Goal: Information Seeking & Learning: Check status

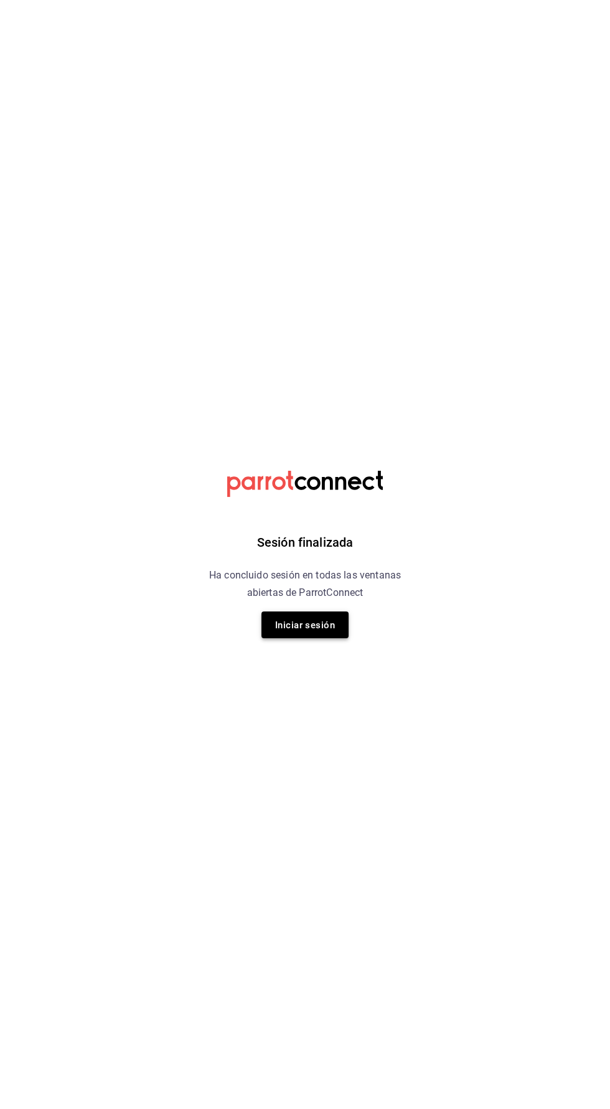
click at [300, 620] on font "Iniciar sesión" at bounding box center [305, 625] width 60 height 11
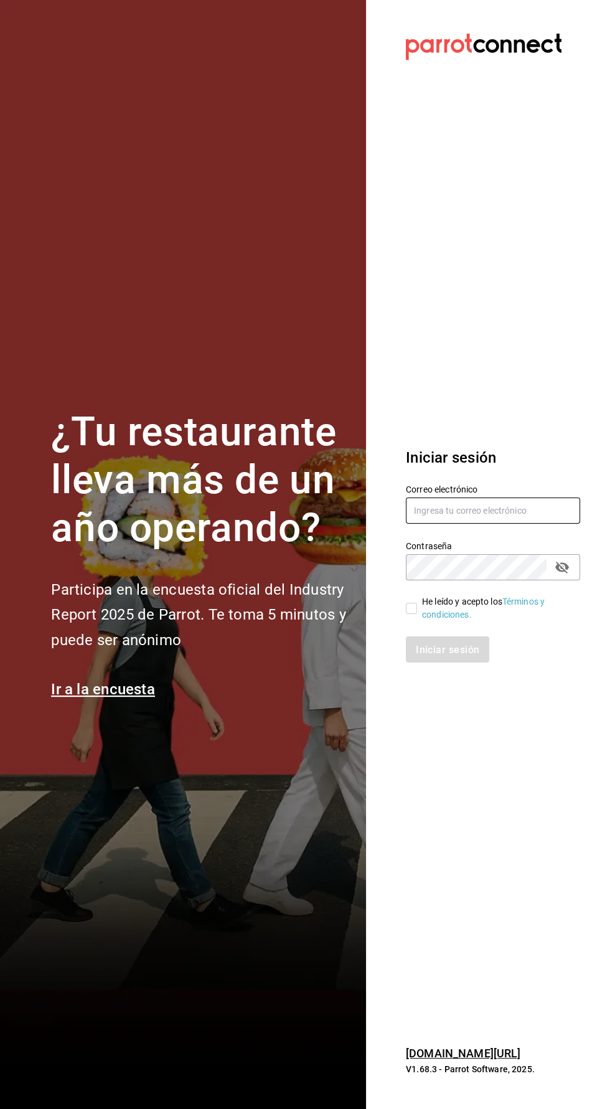
click at [500, 524] on input "text" at bounding box center [493, 511] width 174 height 26
type input "Jasel@deseocafe.mx"
click at [411, 614] on input "He leído y acepto los Términos y condiciones." at bounding box center [411, 608] width 11 height 11
checkbox input "true"
click at [450, 655] on font "Iniciar sesión" at bounding box center [449, 649] width 64 height 12
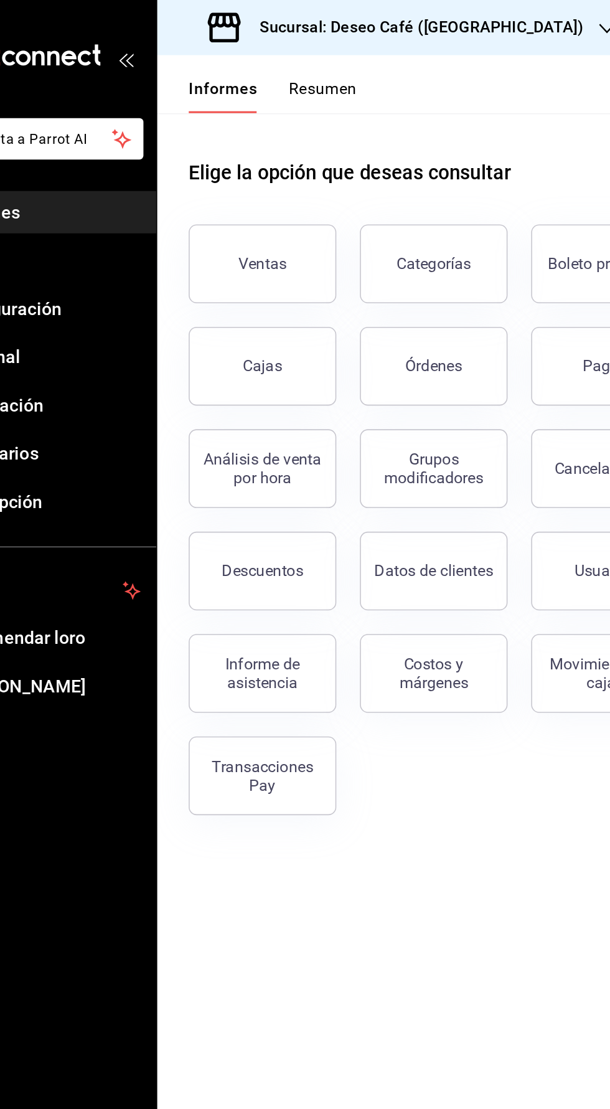
click at [338, 27] on div "Sucursal: Deseo Café (Mérida)" at bounding box center [314, 17] width 285 height 35
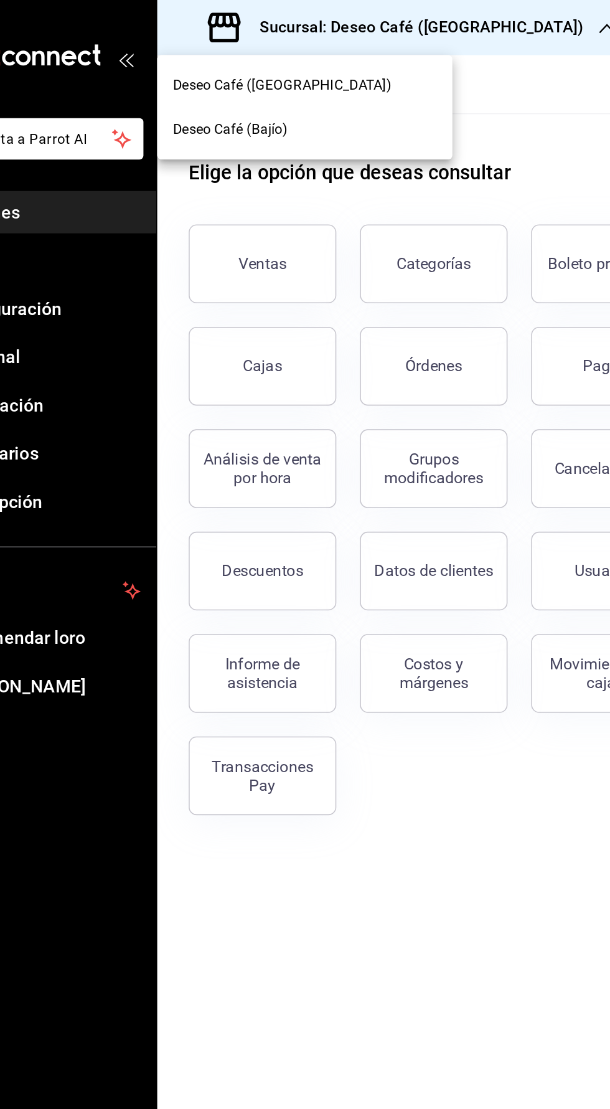
click at [234, 84] on font "Deseo Café (Bajío)" at bounding box center [208, 82] width 72 height 10
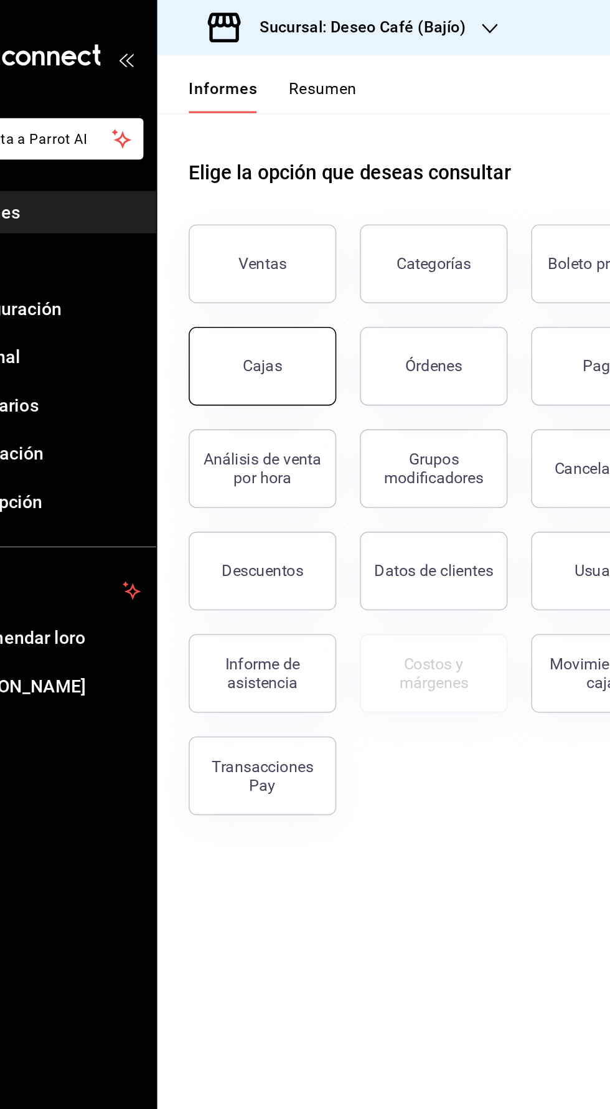
click at [239, 233] on font "Cajas" at bounding box center [228, 231] width 25 height 12
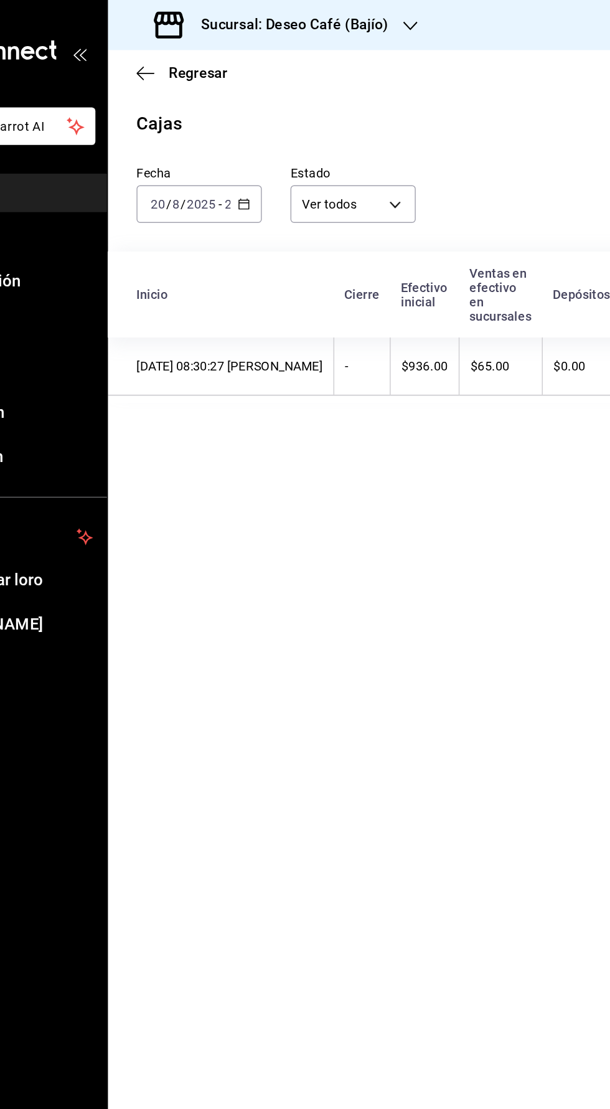
click at [303, 26] on div "Sucursal: Deseo Café (Bajío)" at bounding box center [277, 17] width 210 height 35
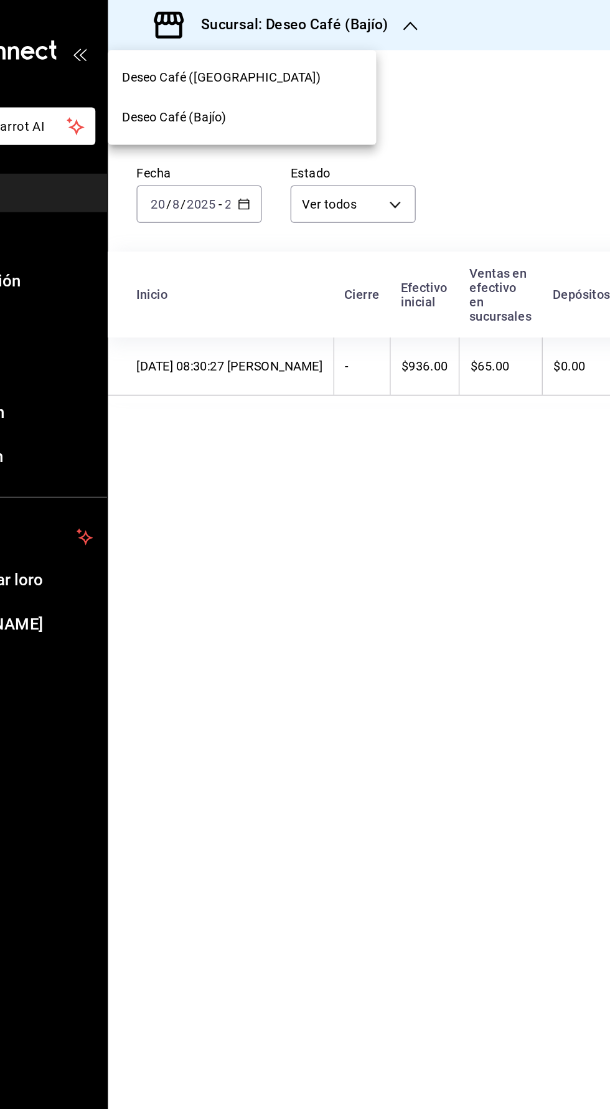
click at [195, 78] on font "Deseo Café (Bajío)" at bounding box center [208, 82] width 72 height 10
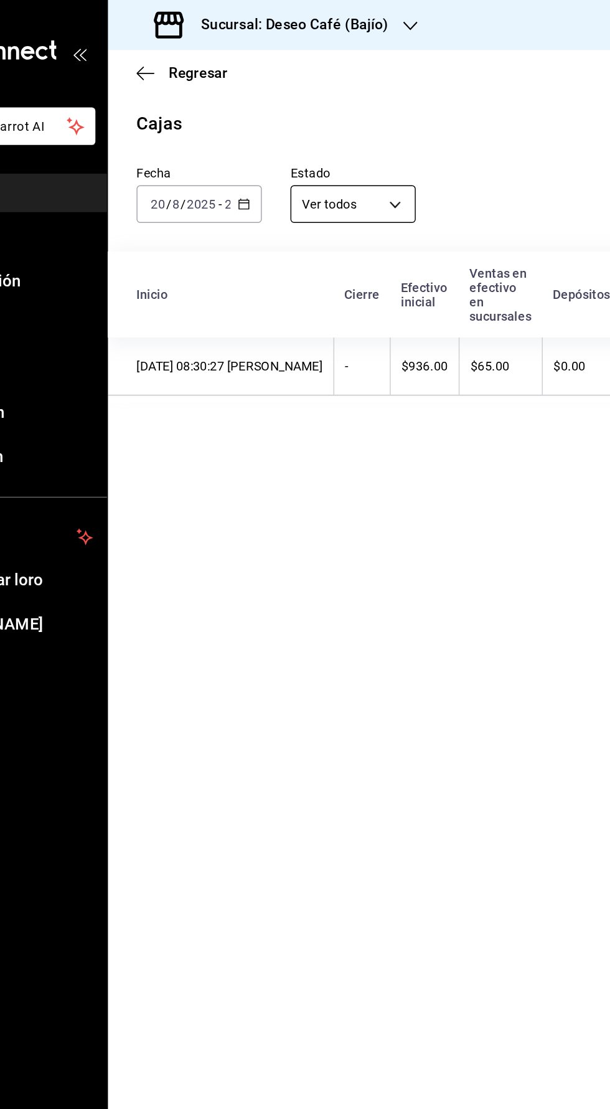
click at [339, 148] on body "Pregunta a Parrot AI Informes Menú Configuración Personal Inventarios Facturaci…" at bounding box center [305, 554] width 610 height 1109
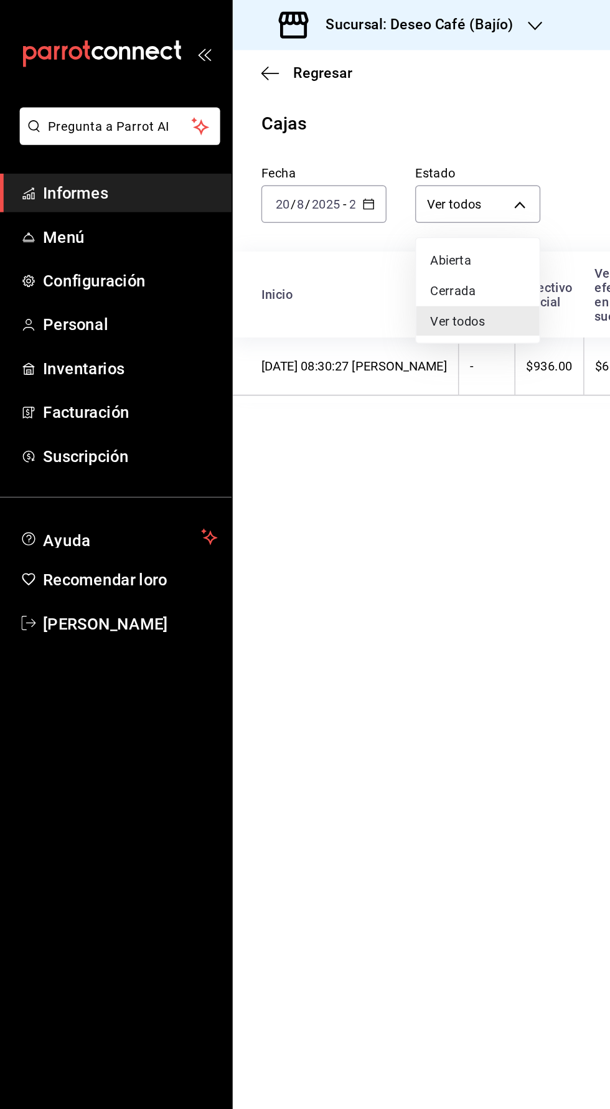
click at [332, 587] on div at bounding box center [305, 554] width 610 height 1109
click at [311, 19] on font "Sucursal: Deseo Café (Bajío)" at bounding box center [292, 17] width 131 height 12
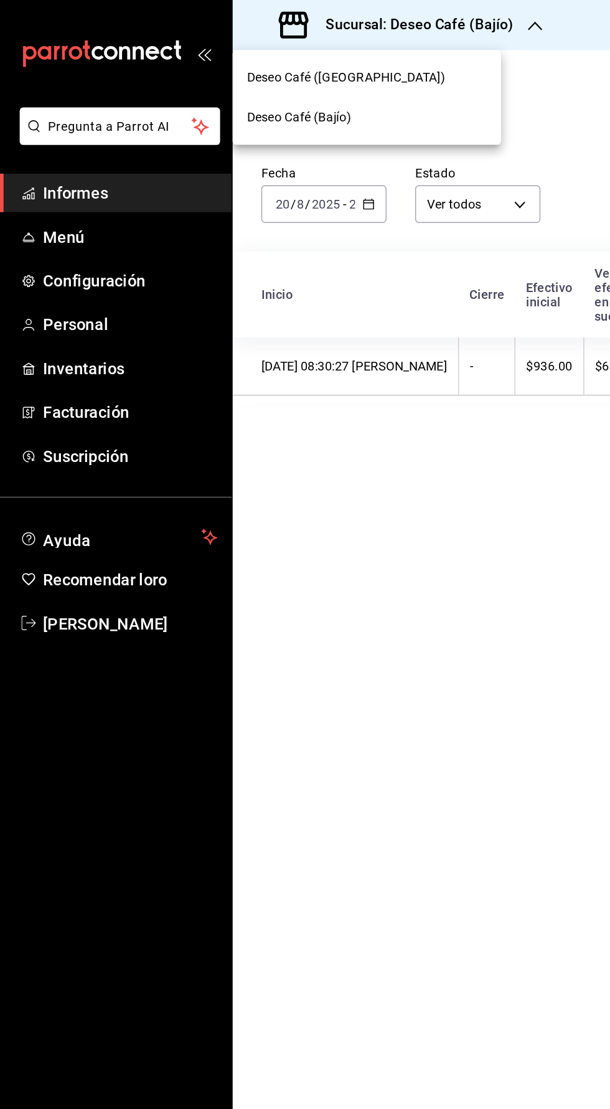
click at [237, 50] on font "Deseo Café (Mérida)" at bounding box center [241, 54] width 138 height 10
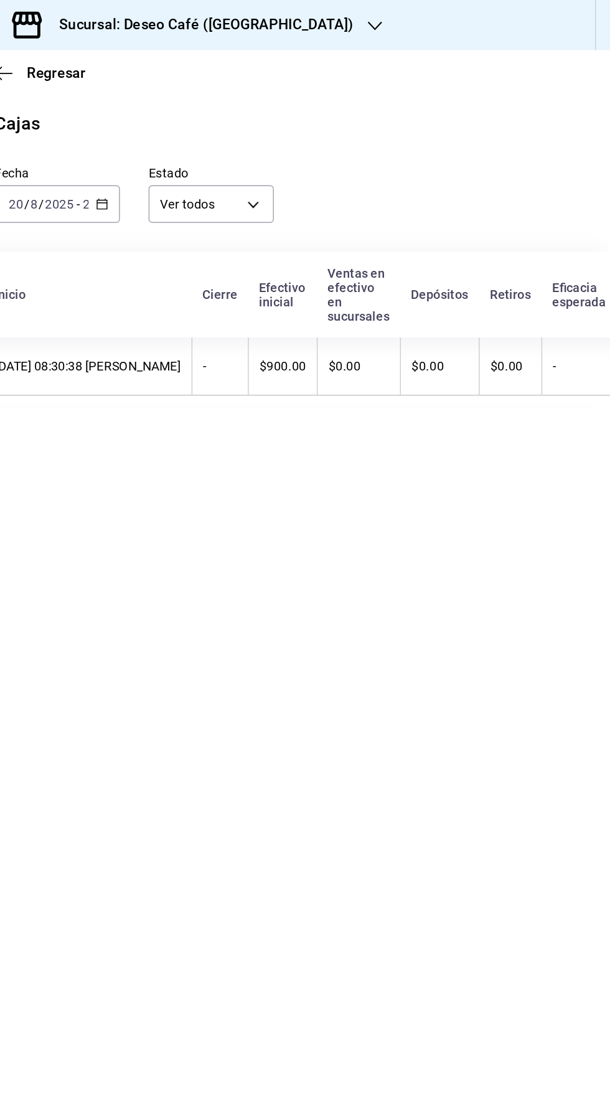
click at [332, 20] on font "Sucursal: Deseo Café (Mérida)" at bounding box center [329, 17] width 205 height 12
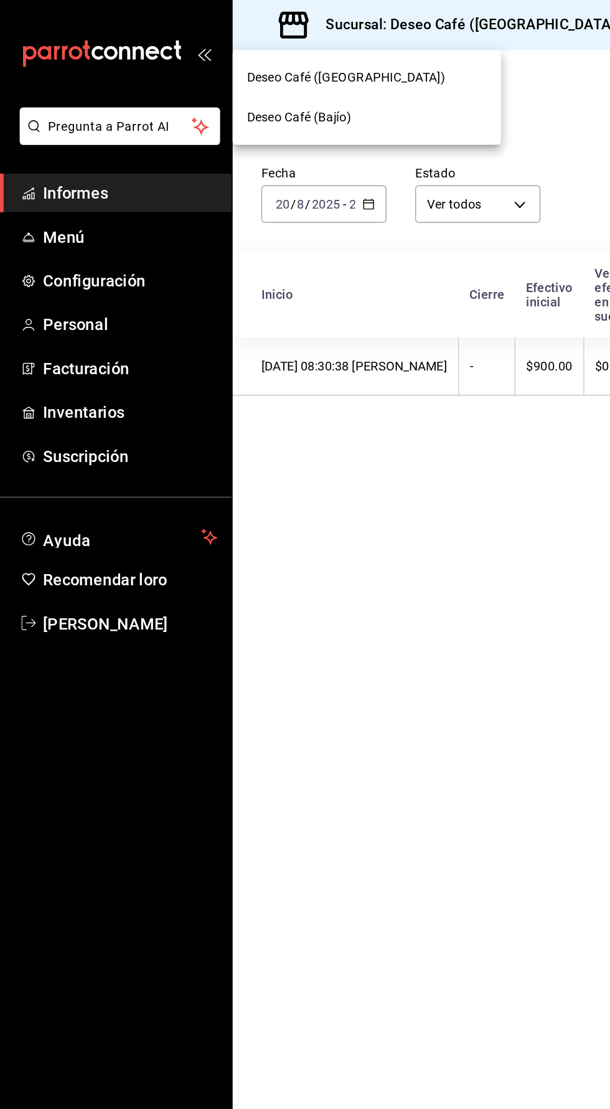
click at [245, 87] on div "Deseo Café (Bajío)" at bounding box center [255, 81] width 167 height 13
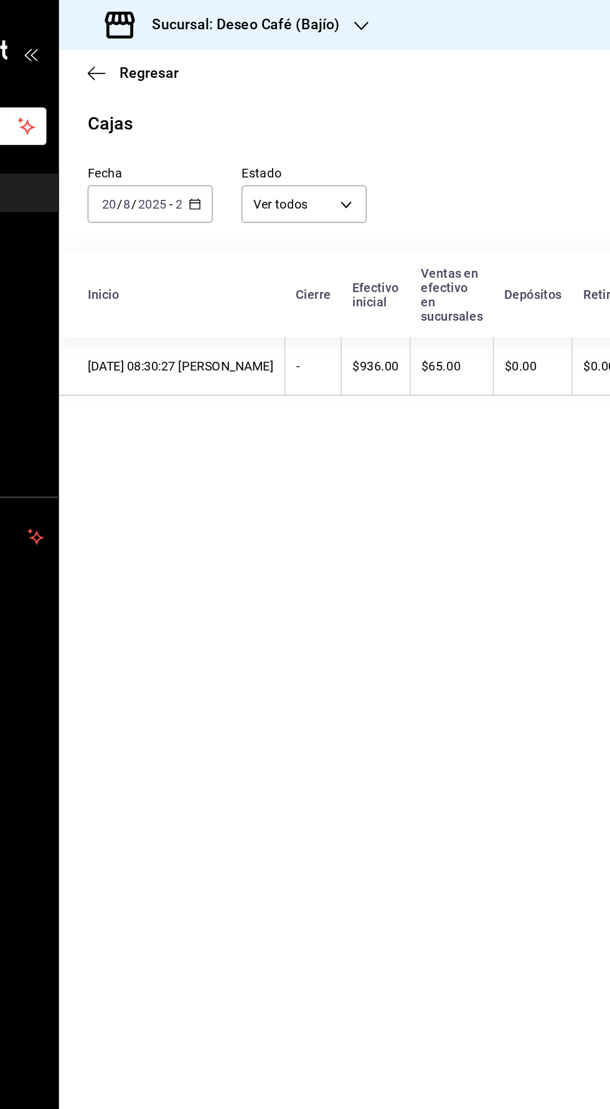
click at [245, 141] on input "20" at bounding box center [247, 142] width 11 height 10
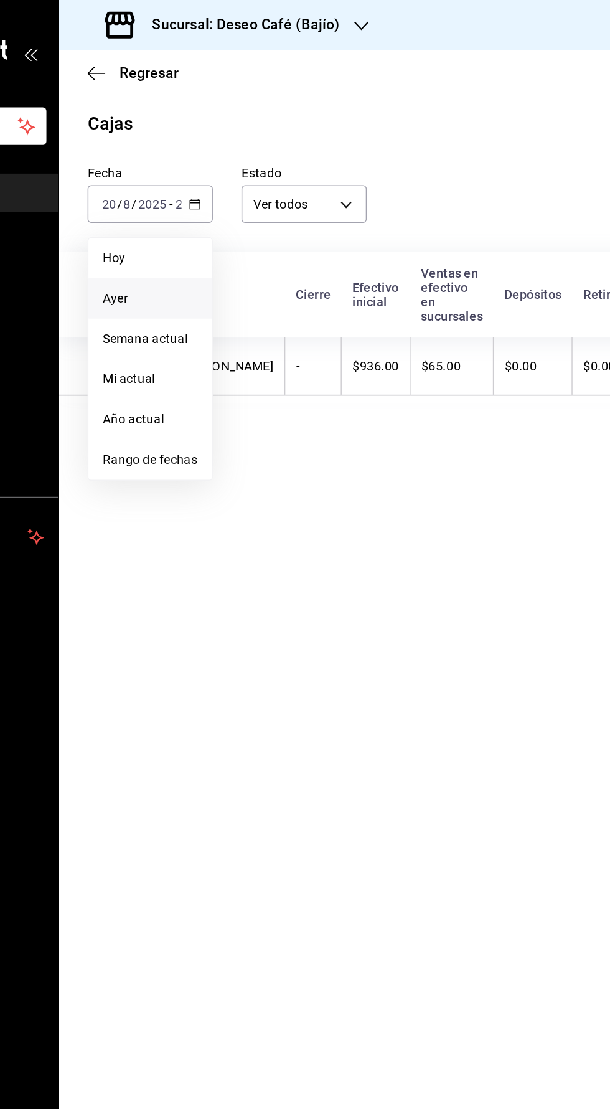
click at [201, 204] on font "Ayer" at bounding box center [201, 207] width 18 height 10
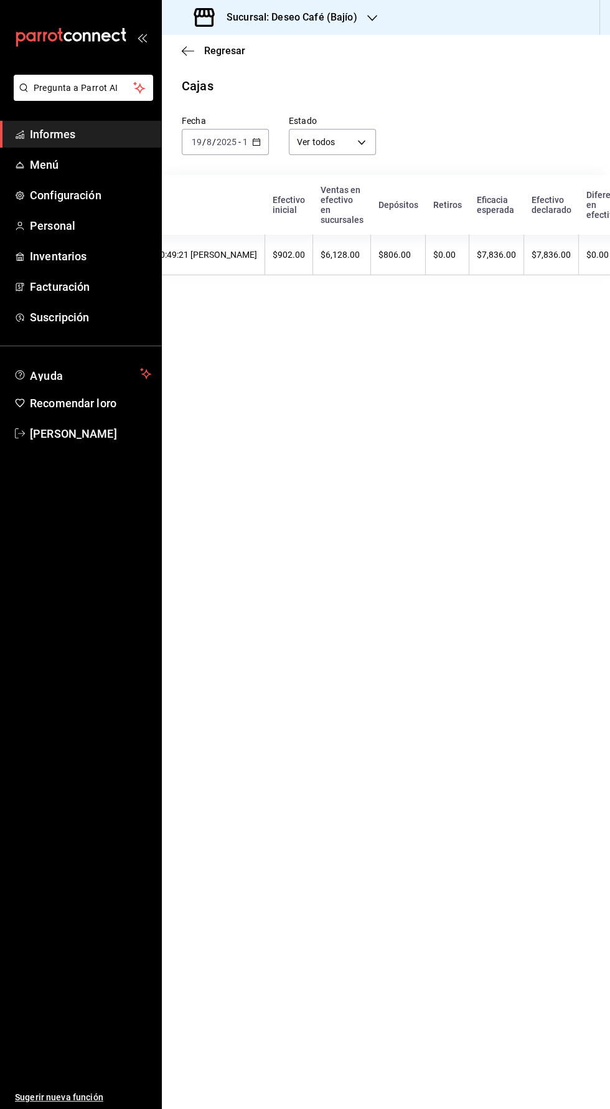
scroll to position [0, 149]
click at [187, 50] on icon "button" at bounding box center [188, 50] width 12 height 1
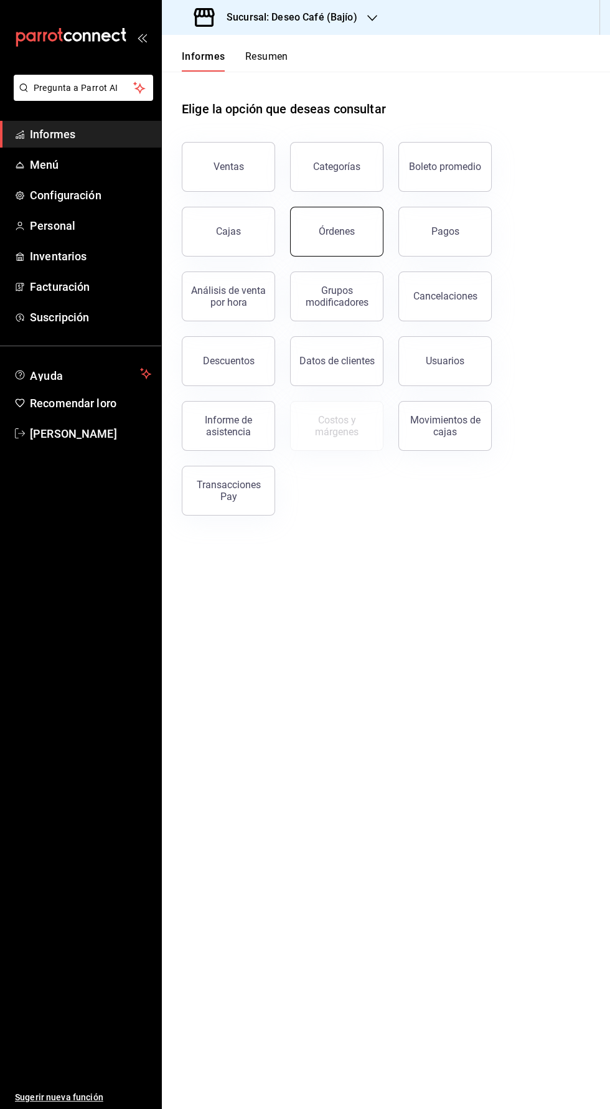
click at [364, 235] on button "Órdenes" at bounding box center [336, 232] width 93 height 50
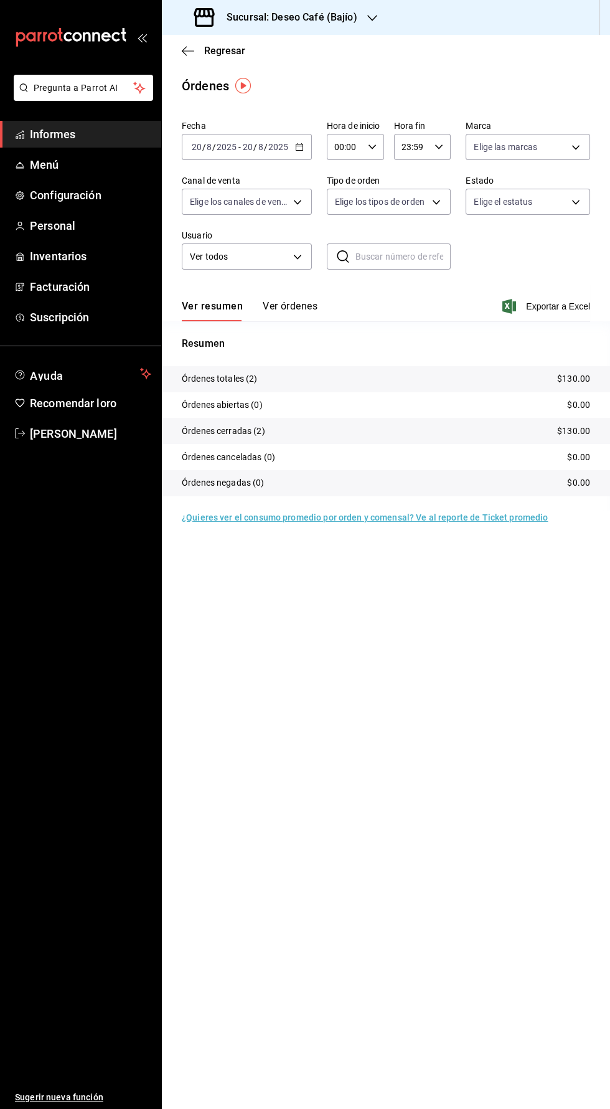
click at [285, 315] on button "Ver órdenes" at bounding box center [290, 311] width 55 height 22
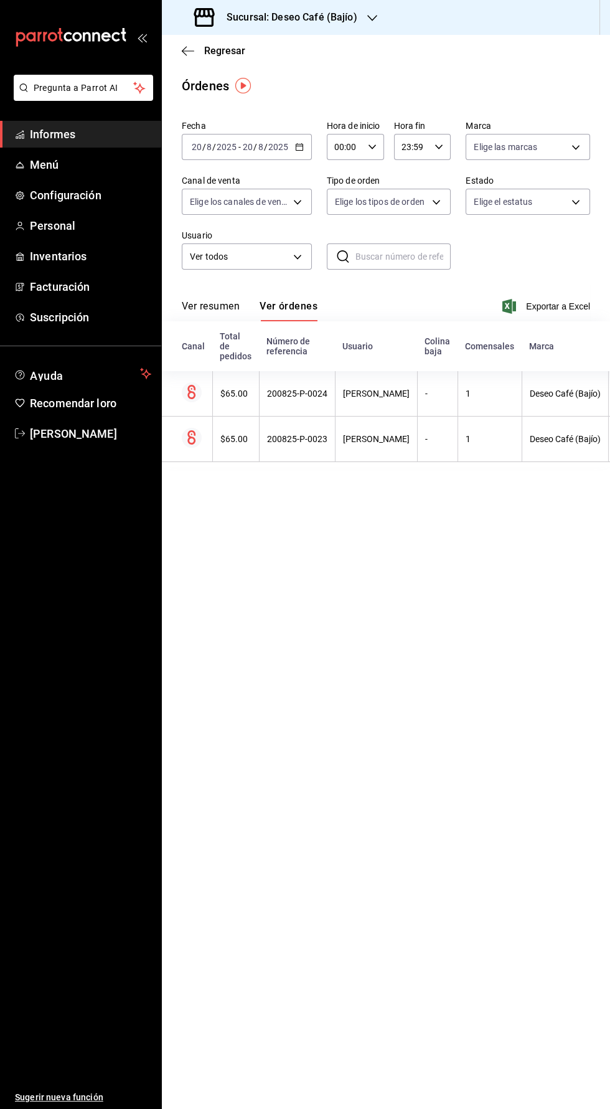
click at [262, 145] on input "8" at bounding box center [261, 147] width 6 height 10
click at [221, 214] on span "Ayer" at bounding box center [240, 212] width 97 height 13
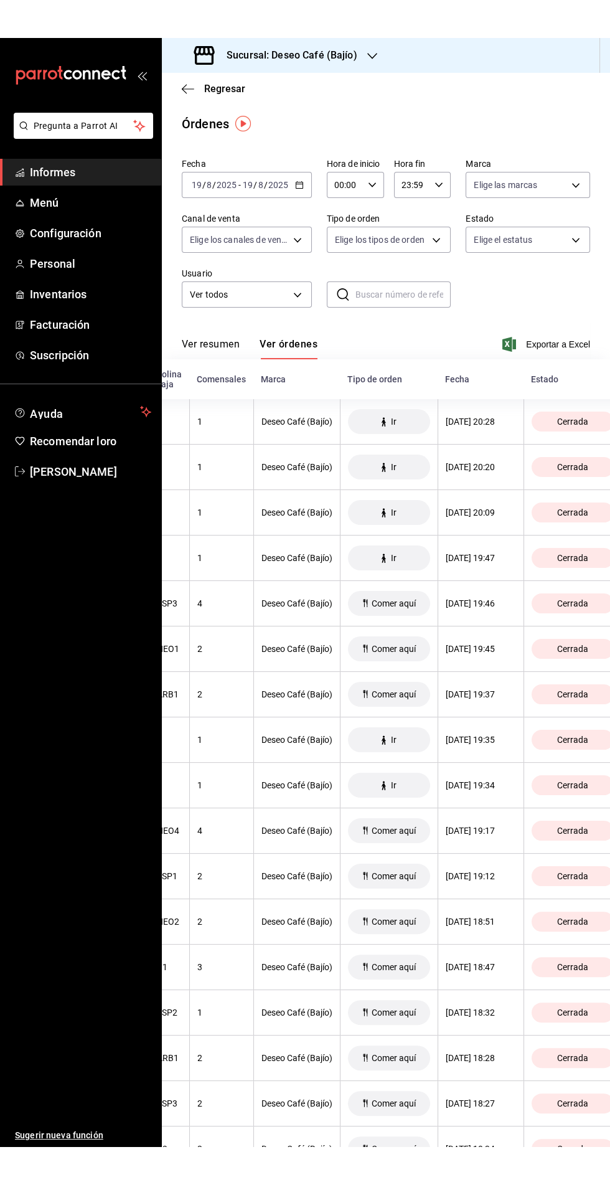
scroll to position [0, 319]
